Goal: Obtain resource: Download file/media

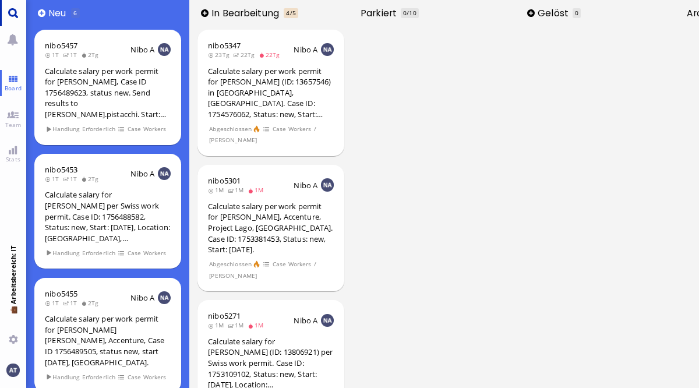
click at [16, 16] on link "Main menu" at bounding box center [13, 13] width 26 height 26
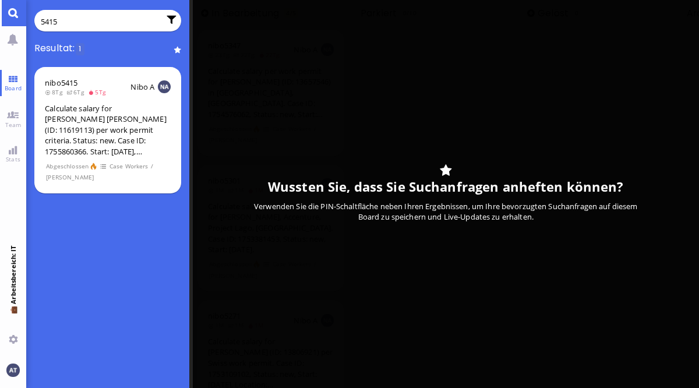
type input "5415"
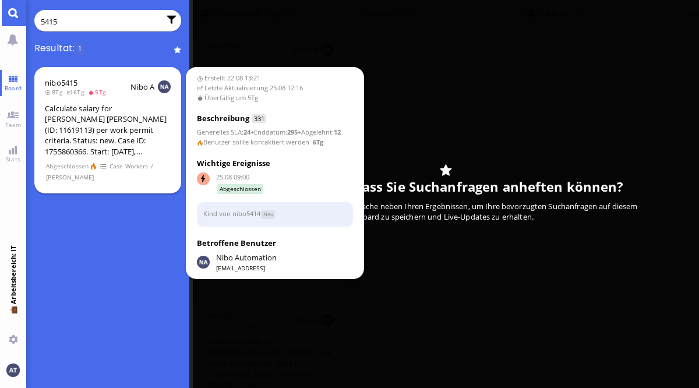
click at [118, 155] on div "Calculate salary for [PERSON_NAME] [PERSON_NAME] (ID: 11619113) per work permit…" at bounding box center [108, 130] width 126 height 54
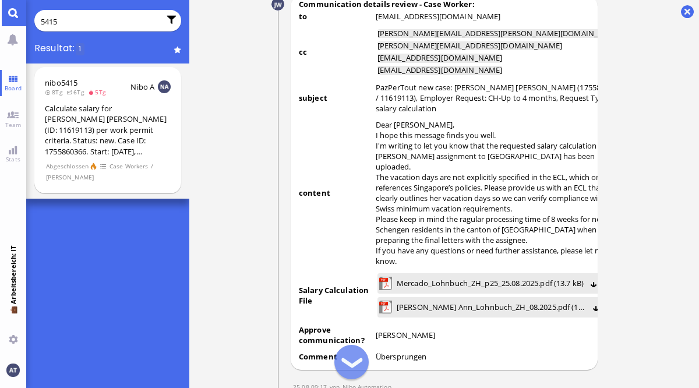
scroll to position [-2044, 0]
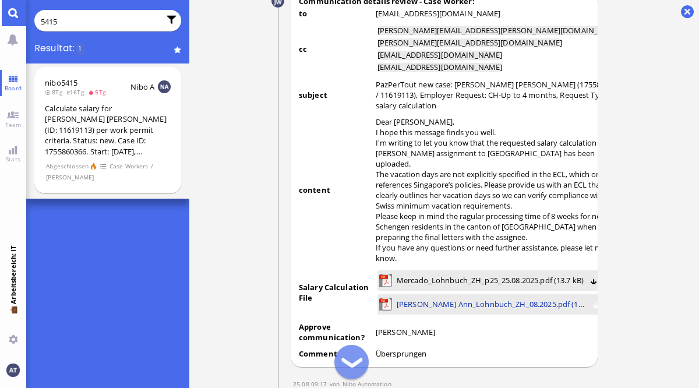
click at [449, 298] on span "[PERSON_NAME] Ann_Lohnbuch_ZH_08.2025.pdf (131.45 kB)" at bounding box center [491, 304] width 189 height 13
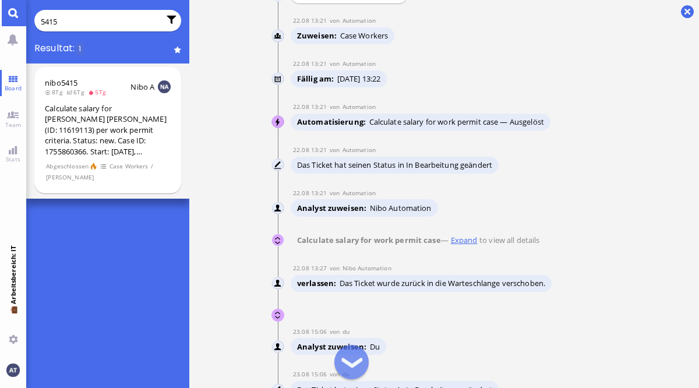
scroll to position [-5428, 0]
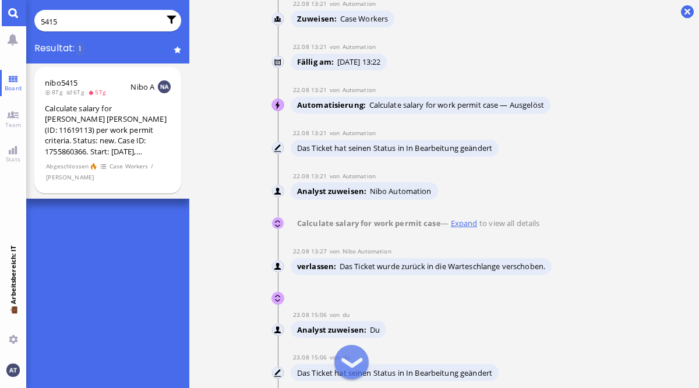
click at [280, 217] on user-view "Nibo Automation" at bounding box center [278, 223] width 13 height 13
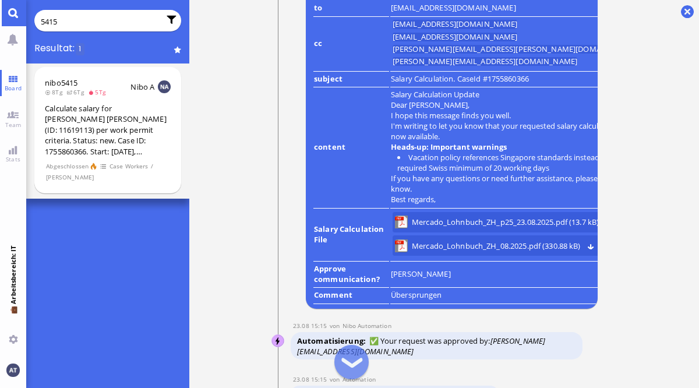
scroll to position [-1715, 0]
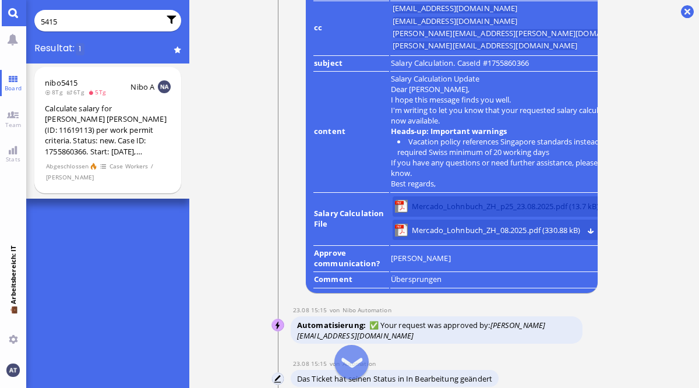
click at [496, 205] on span "Mercado_Lohnbuch_ZH_p25_23.08.2025.pdf (13.7 kB)" at bounding box center [505, 206] width 187 height 13
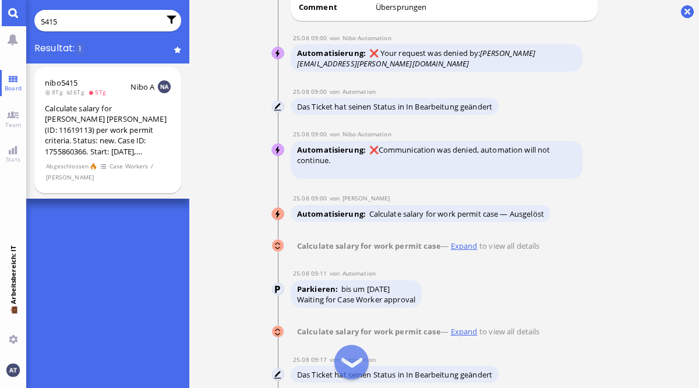
scroll to position [-870, 0]
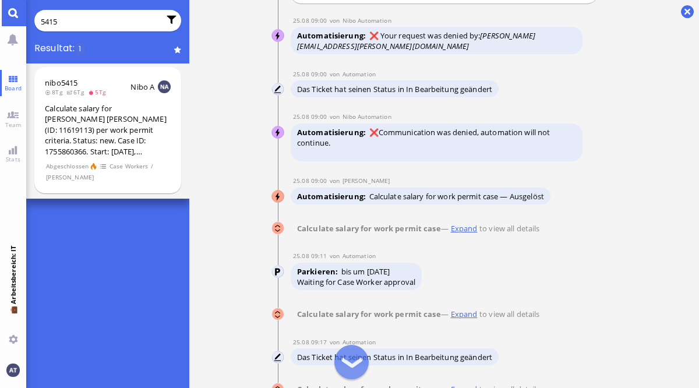
click at [278, 230] on user-view "Nibo Automation" at bounding box center [278, 227] width 13 height 13
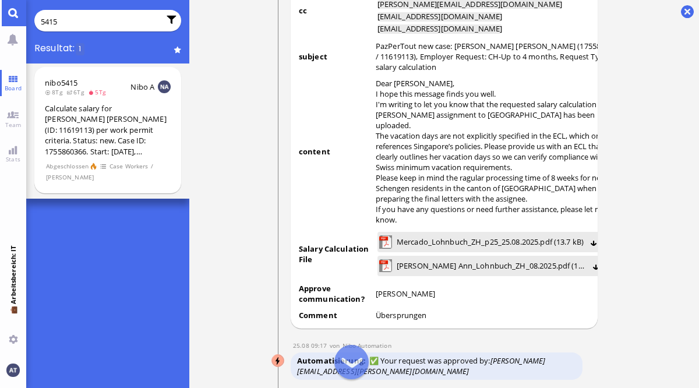
scroll to position [-2003, 0]
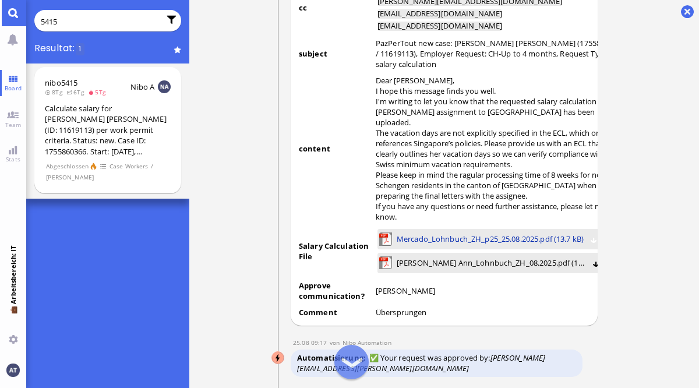
click at [491, 233] on span "Mercado_Lohnbuch_ZH_p25_25.08.2025.pdf (13.7 kB)" at bounding box center [490, 239] width 187 height 13
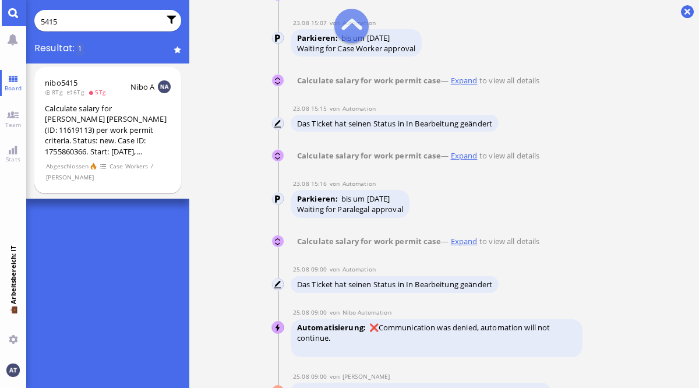
scroll to position [-5020, 0]
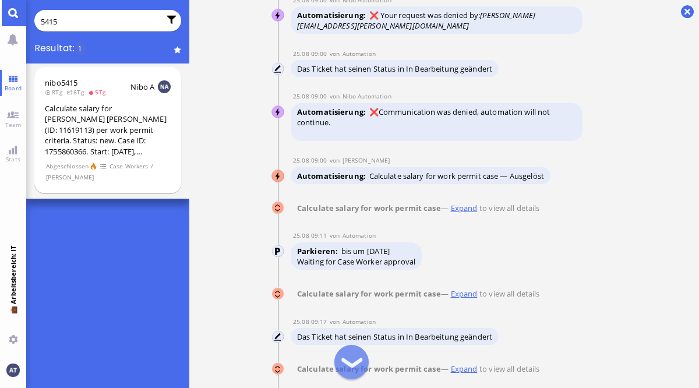
scroll to position [-849, 0]
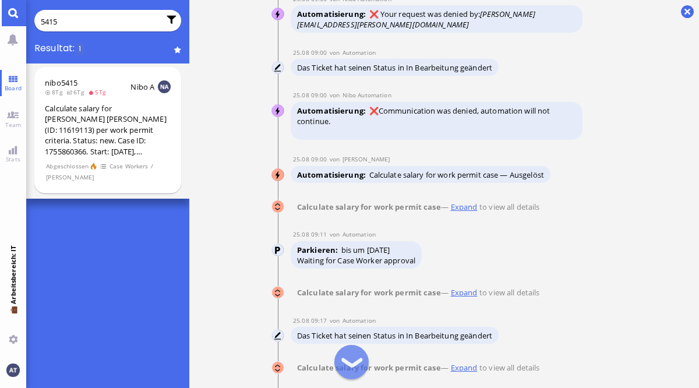
click at [278, 206] on user-view "Nibo Automation" at bounding box center [278, 206] width 13 height 13
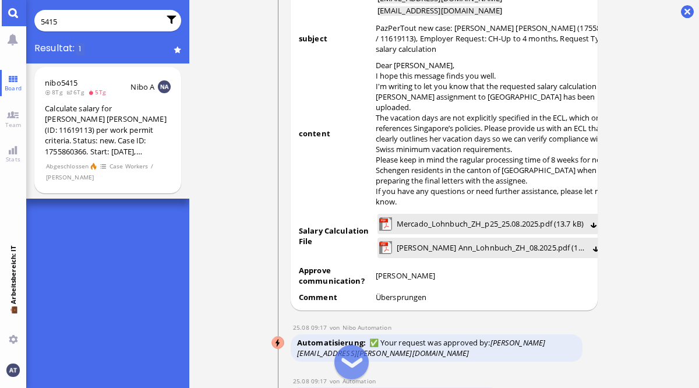
scroll to position [-1961, 0]
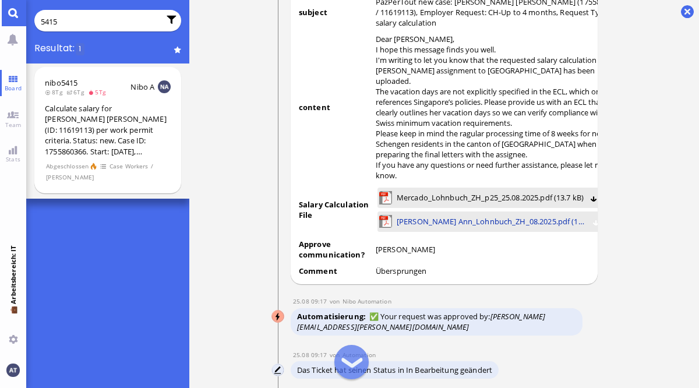
click at [495, 215] on span "[PERSON_NAME] Ann_Lohnbuch_ZH_08.2025.pdf (131.45 kB)" at bounding box center [491, 221] width 189 height 13
click at [582, 215] on link "[PERSON_NAME] Ann_Lohnbuch_ZH_08.2025.pdf (131.45 kB)" at bounding box center [496, 221] width 202 height 13
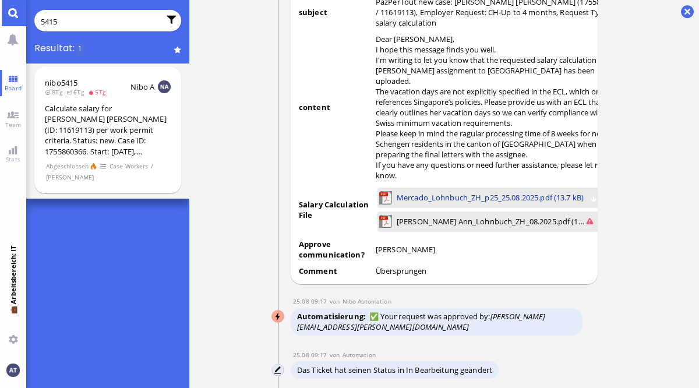
click at [469, 191] on span "Mercado_Lohnbuch_ZH_p25_25.08.2025.pdf (13.7 kB)" at bounding box center [490, 197] width 187 height 13
click at [635, 322] on nitautoscroll "22.08 13:21 von Automation Automation Calculate eligible salary for work permit…" at bounding box center [444, 194] width 385 height 388
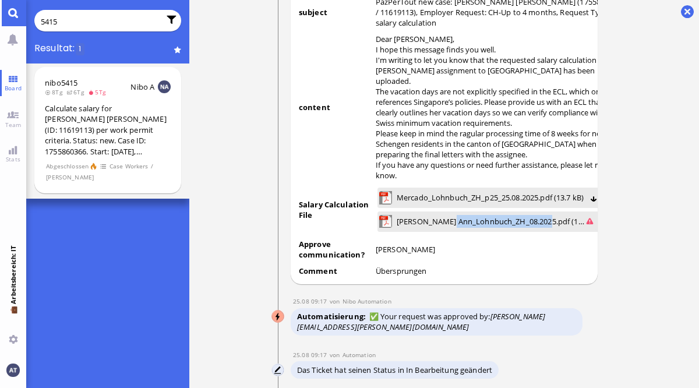
click at [628, 266] on nitautoscroll "22.08 13:21 von Automation Automation Calculate eligible salary for work permit…" at bounding box center [444, 194] width 385 height 388
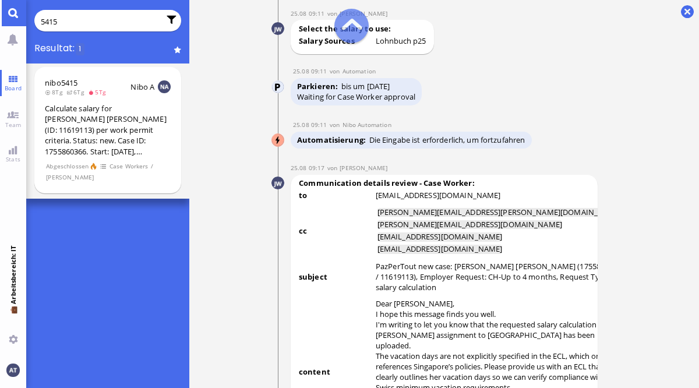
scroll to position [-2218, 0]
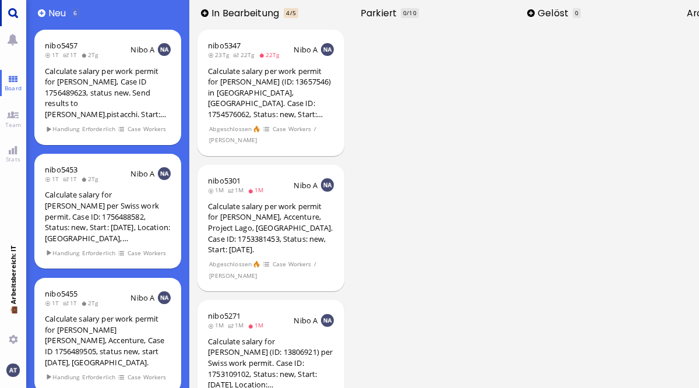
click at [11, 13] on link "Main menu" at bounding box center [13, 13] width 26 height 26
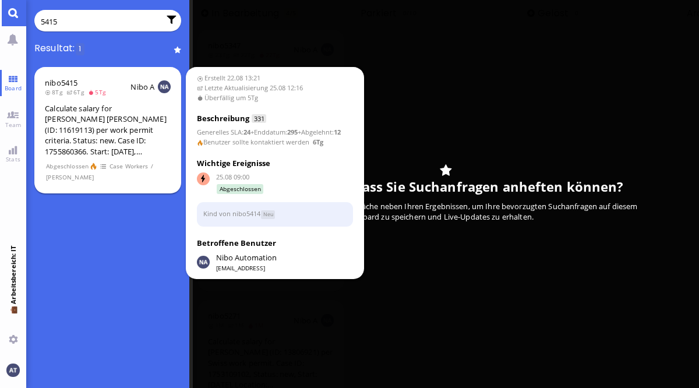
type input "5415"
click at [110, 143] on div "Calculate salary for [PERSON_NAME] [PERSON_NAME] (ID: 11619113) per work permit…" at bounding box center [108, 130] width 126 height 54
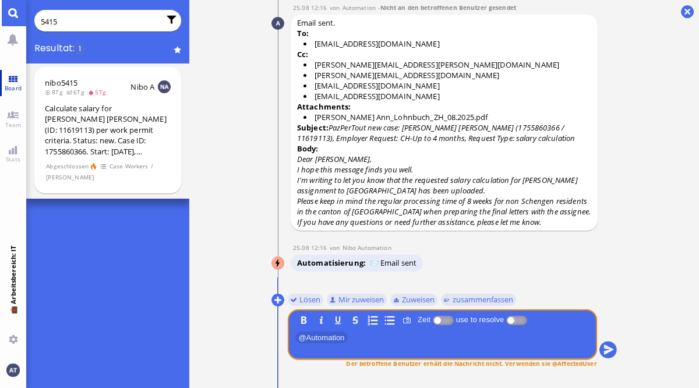
click at [16, 87] on span "Board" at bounding box center [13, 88] width 23 height 8
